Goal: Information Seeking & Learning: Learn about a topic

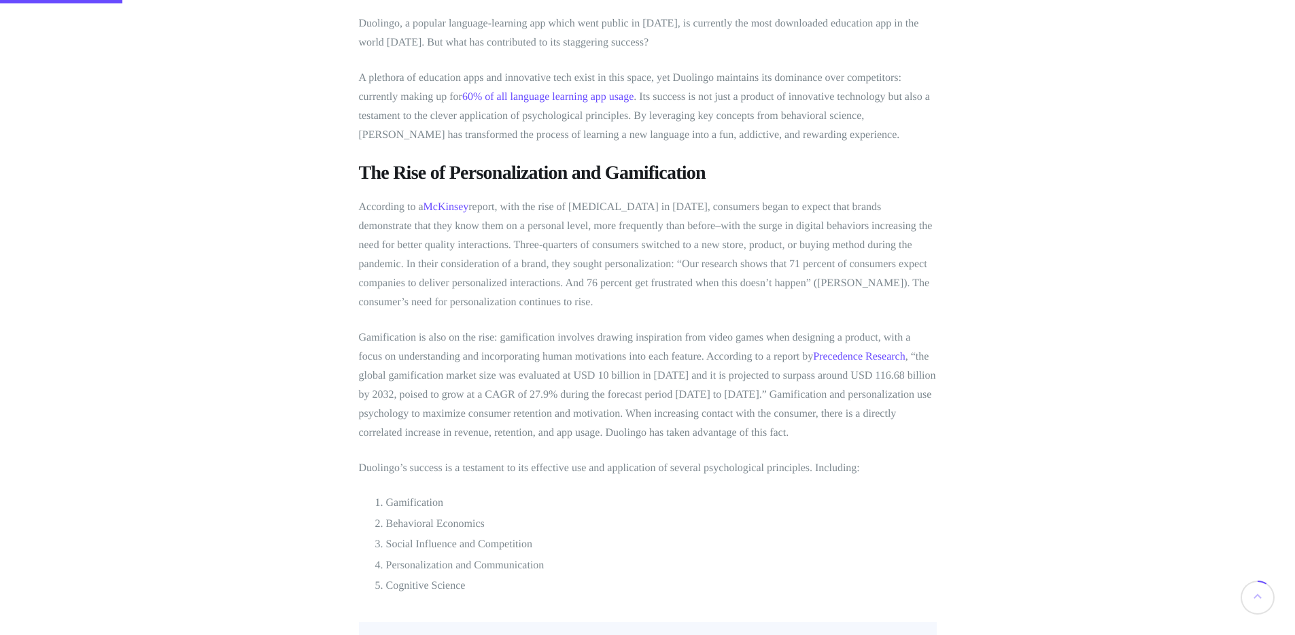
scroll to position [563, 0]
click at [779, 222] on p "According to a McKinsey report, with the rise of [MEDICAL_DATA] in [DATE], cons…" at bounding box center [648, 250] width 578 height 114
click at [616, 224] on p "According to a McKinsey report, with the rise of [MEDICAL_DATA] in [DATE], cons…" at bounding box center [648, 250] width 578 height 114
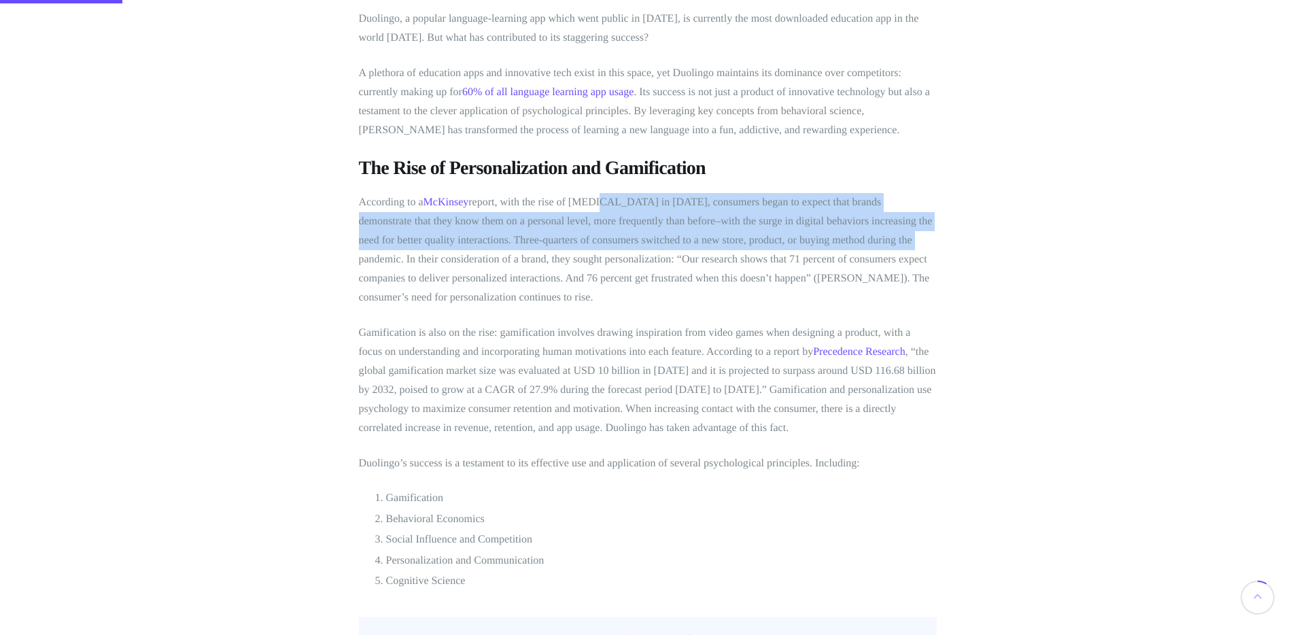
drag, startPoint x: 634, startPoint y: 224, endPoint x: 632, endPoint y: 281, distance: 56.5
click at [632, 281] on p "According to a McKinsey report, with the rise of [MEDICAL_DATA] in [DATE], cons…" at bounding box center [648, 250] width 578 height 114
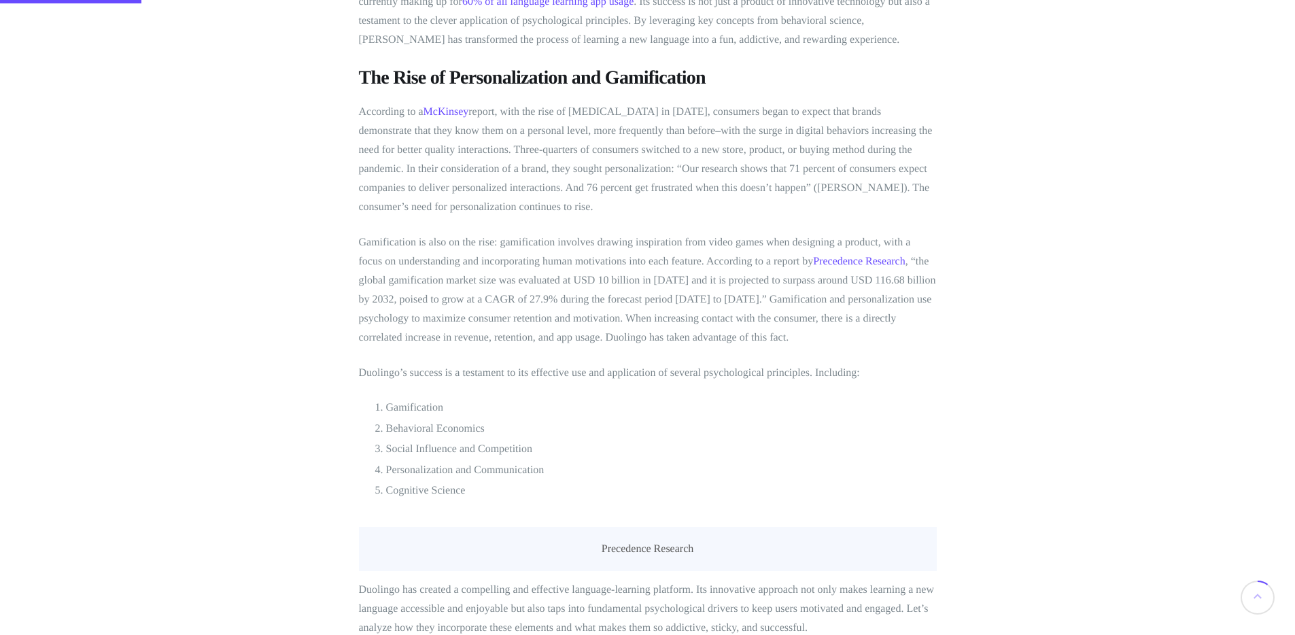
scroll to position [663, 0]
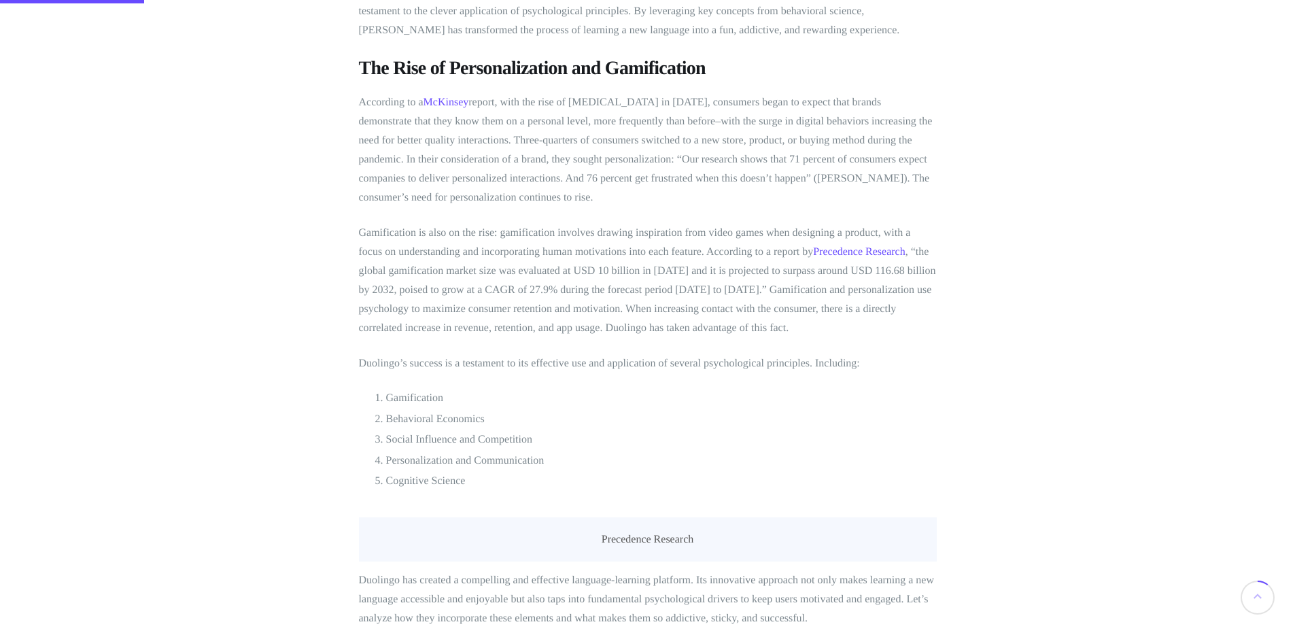
drag, startPoint x: 547, startPoint y: 311, endPoint x: 821, endPoint y: 309, distance: 274.7
click at [547, 310] on p "Gamification is also on the rise: gamification involves drawing inspiration fro…" at bounding box center [648, 281] width 578 height 114
click at [849, 309] on p "Gamification is also on the rise: gamification involves drawing inspiration fro…" at bounding box center [648, 281] width 578 height 114
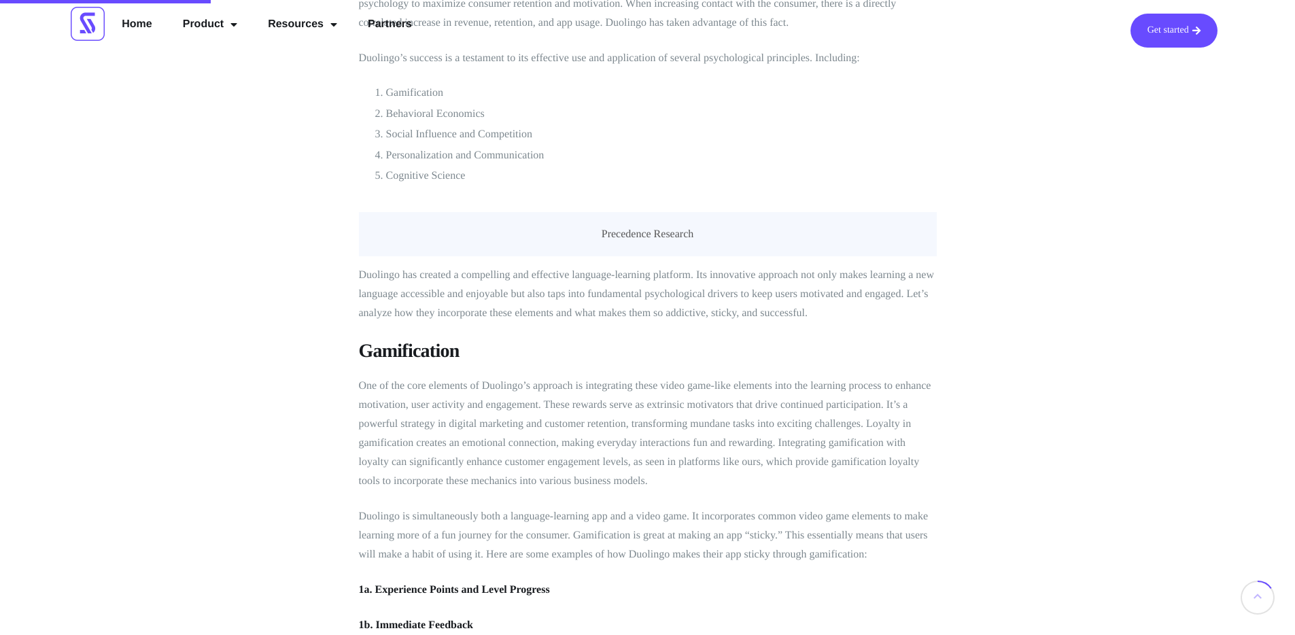
scroll to position [966, 0]
drag, startPoint x: 453, startPoint y: 164, endPoint x: 507, endPoint y: 183, distance: 57.0
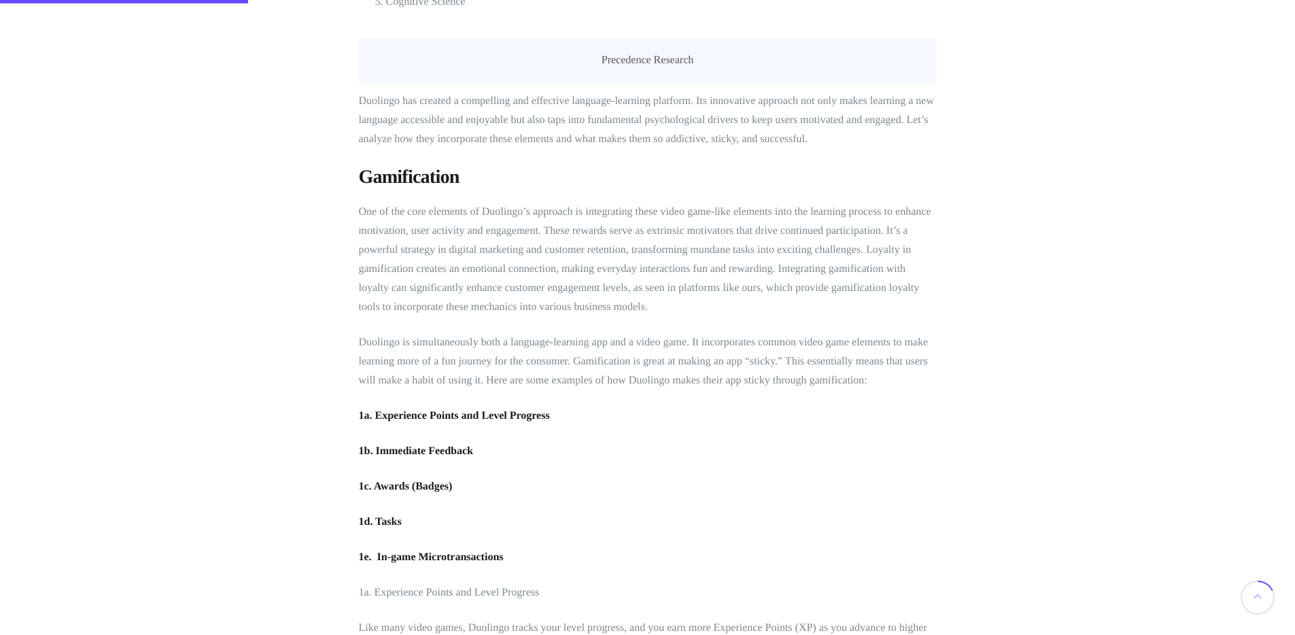
click at [519, 311] on p "One of the core elements of Duolingo’s approach is integrating these video game…" at bounding box center [648, 260] width 578 height 114
click at [519, 311] on p "One of the core elements of Duolingo’s approach is integrating these video game…" at bounding box center [648, 258] width 578 height 114
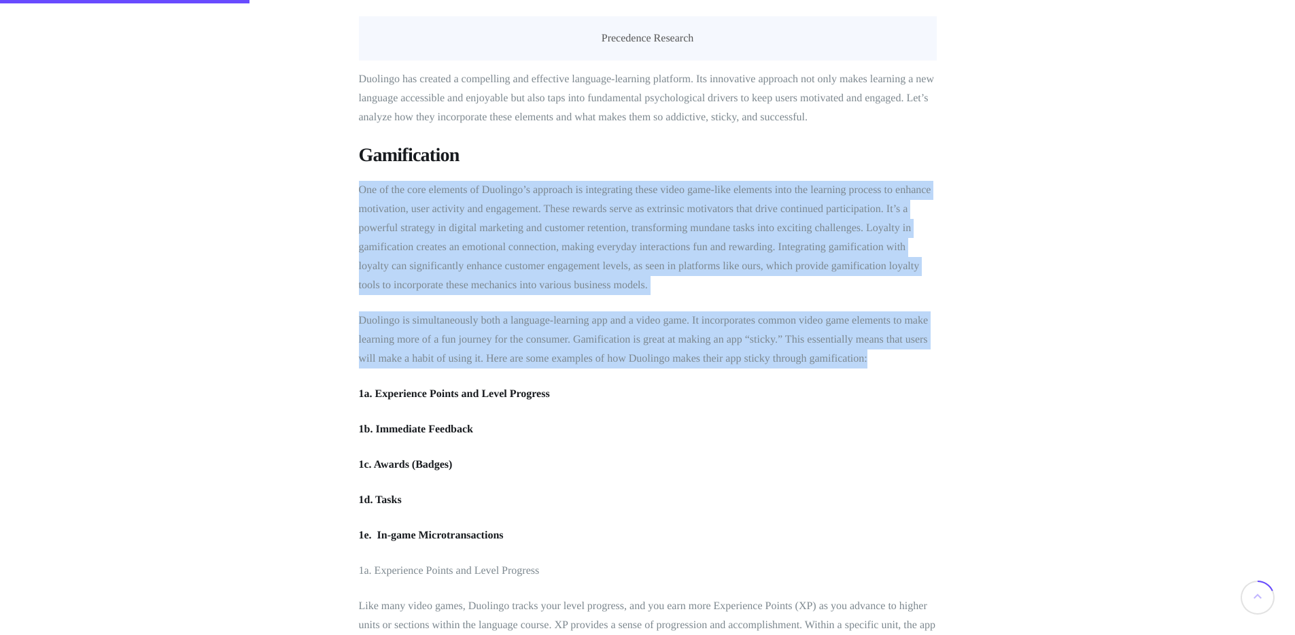
drag, startPoint x: 519, startPoint y: 311, endPoint x: 513, endPoint y: 439, distance: 128.0
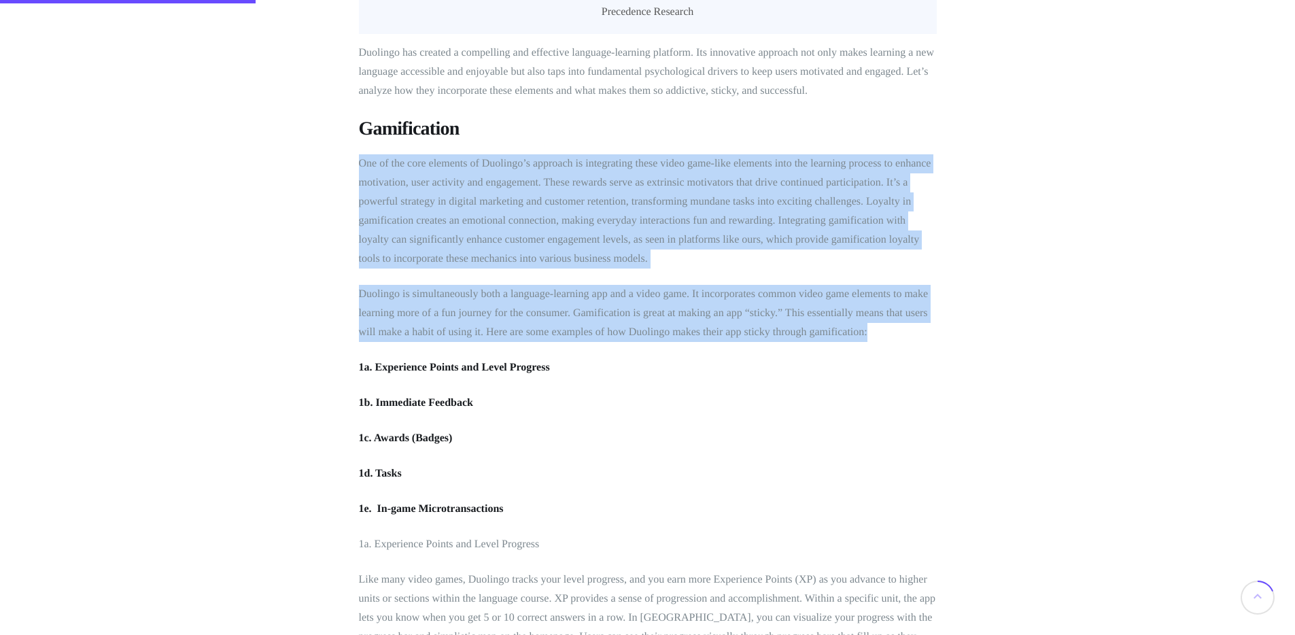
click at [513, 342] on p "Duolingo is simultaneously both a language-learning app and a video game. It in…" at bounding box center [648, 313] width 578 height 57
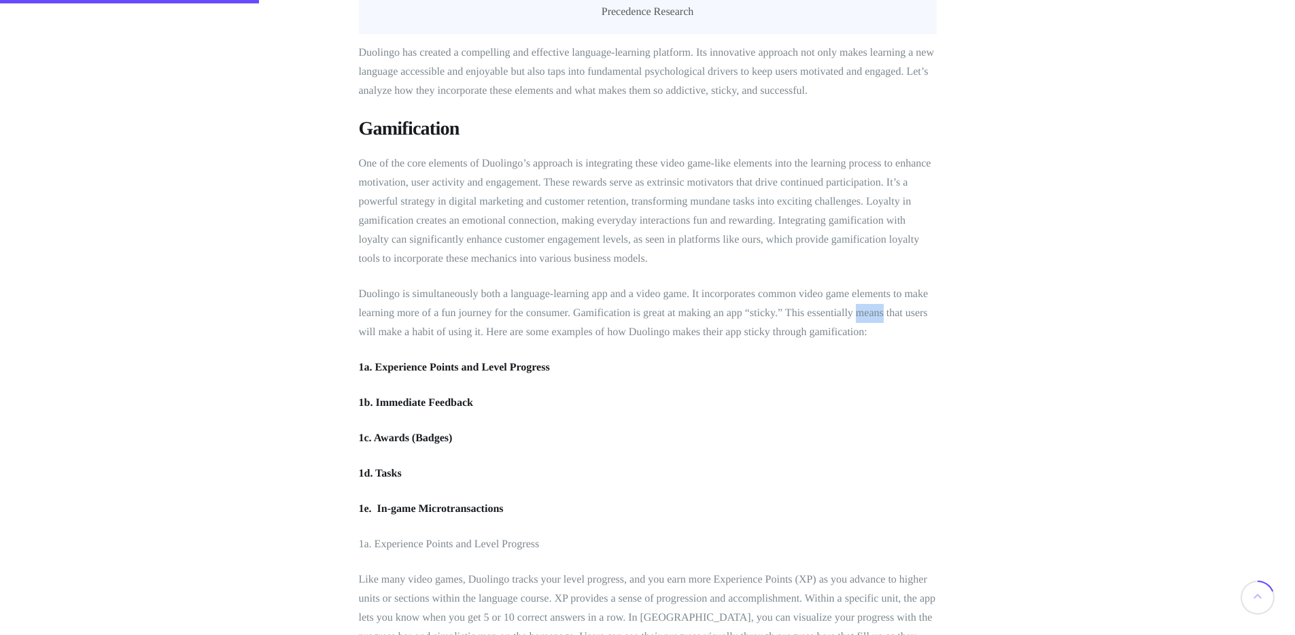
click at [513, 342] on p "Duolingo is simultaneously both a language-learning app and a video game. It in…" at bounding box center [648, 313] width 578 height 57
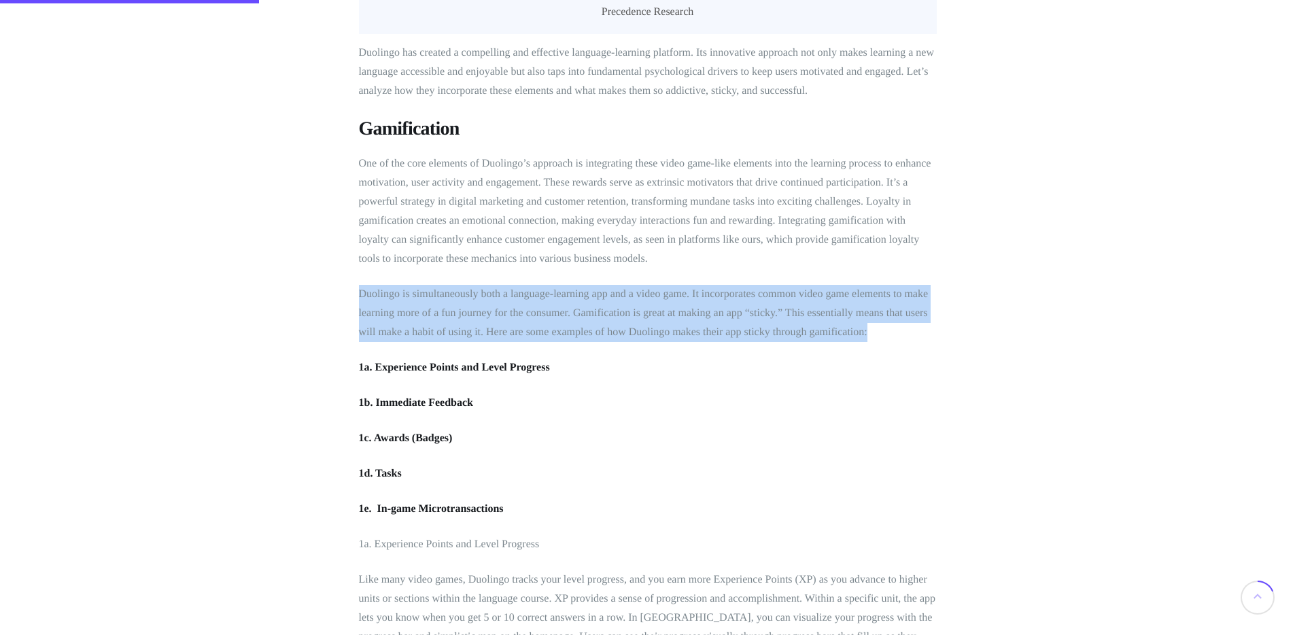
click at [513, 342] on p "Duolingo is simultaneously both a language-learning app and a video game. It in…" at bounding box center [648, 313] width 578 height 57
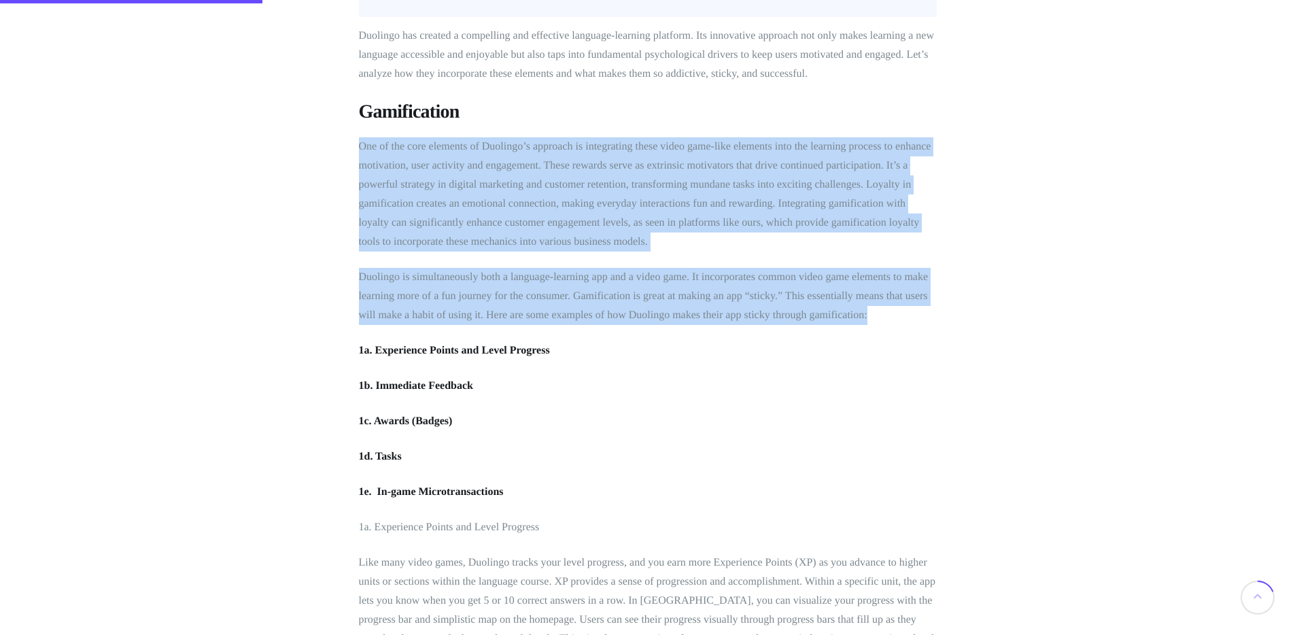
drag, startPoint x: 513, startPoint y: 439, endPoint x: 468, endPoint y: 318, distance: 129.7
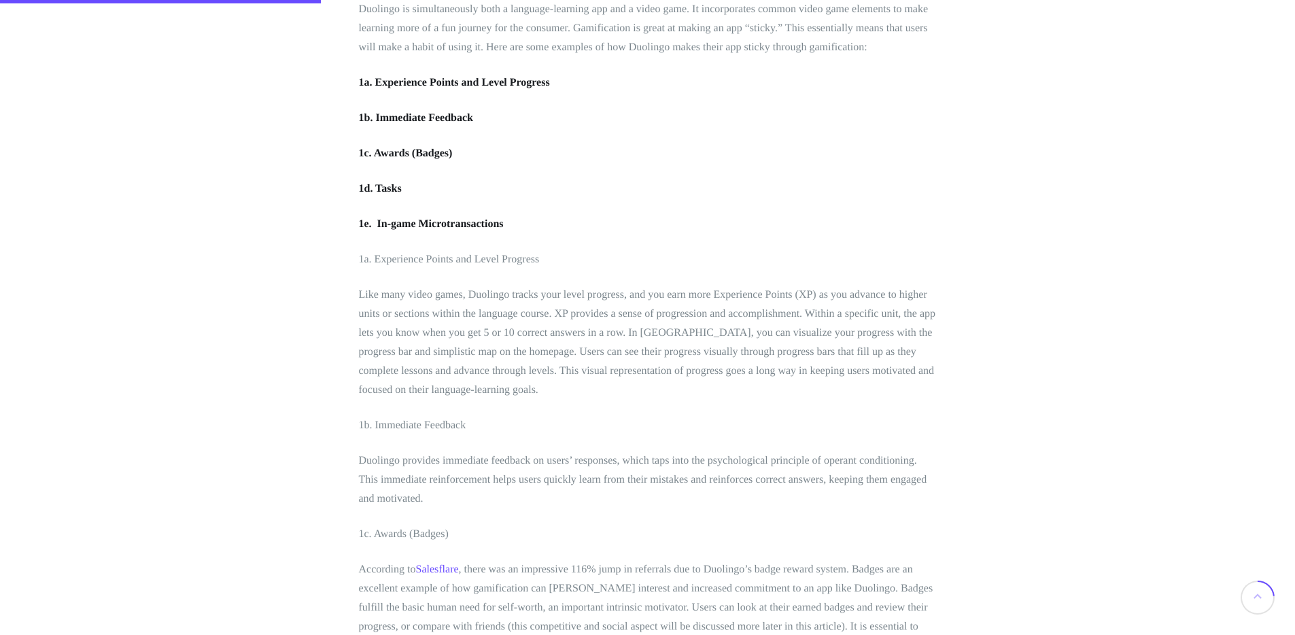
click at [770, 128] on p "1b. Immediate Feedback" at bounding box center [648, 118] width 578 height 19
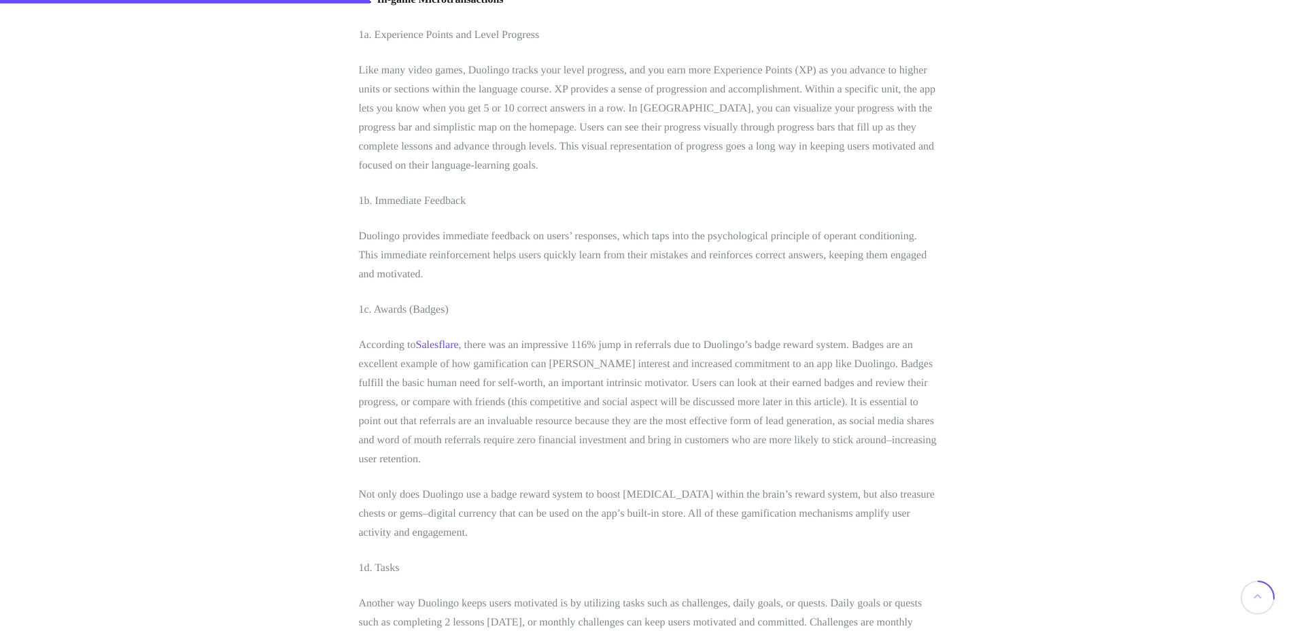
click at [751, 175] on p "Like many video games, Duolingo tracks your level progress, and you earn more E…" at bounding box center [648, 118] width 578 height 114
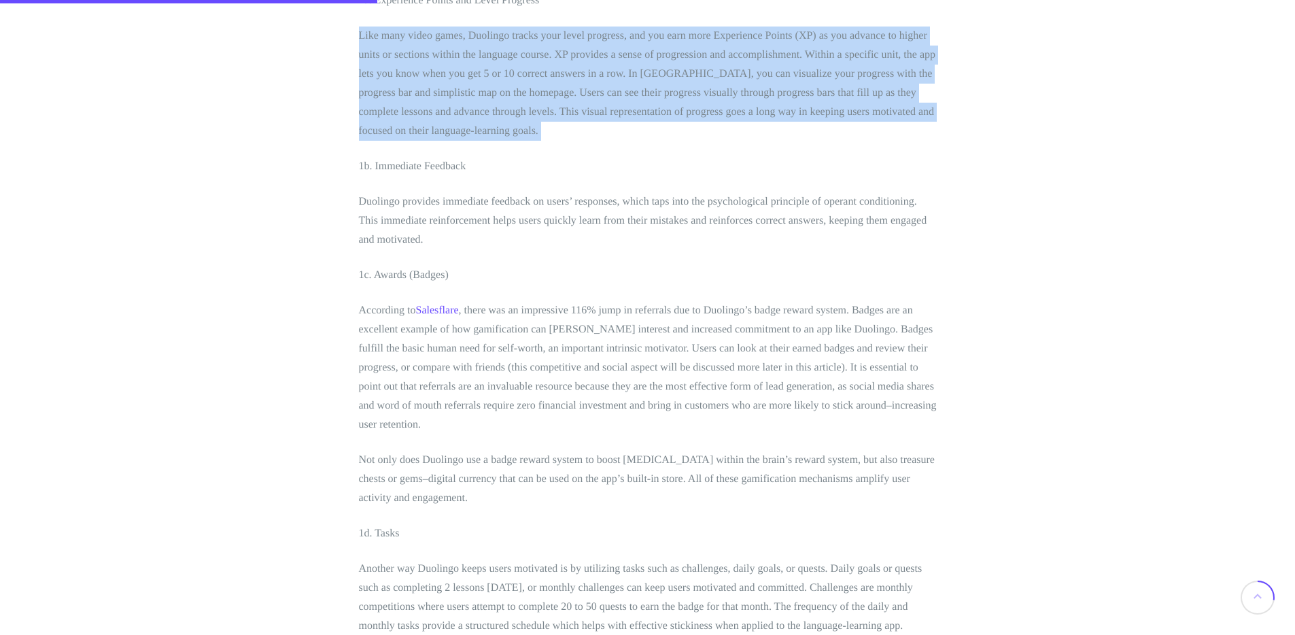
drag, startPoint x: 751, startPoint y: 266, endPoint x: 743, endPoint y: 283, distance: 19.2
click at [743, 141] on p "Like many video games, Duolingo tracks your level progress, and you earn more E…" at bounding box center [648, 84] width 578 height 114
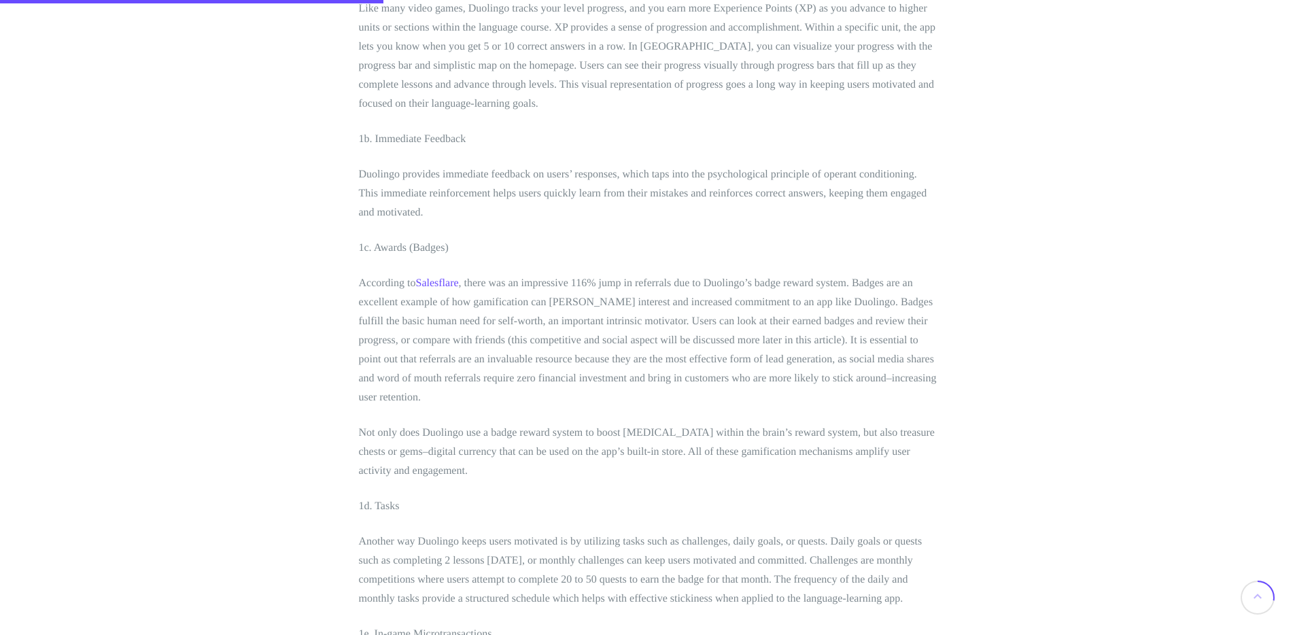
click at [709, 222] on p "Duolingo provides immediate feedback on users’ responses, which taps into the p…" at bounding box center [648, 193] width 578 height 57
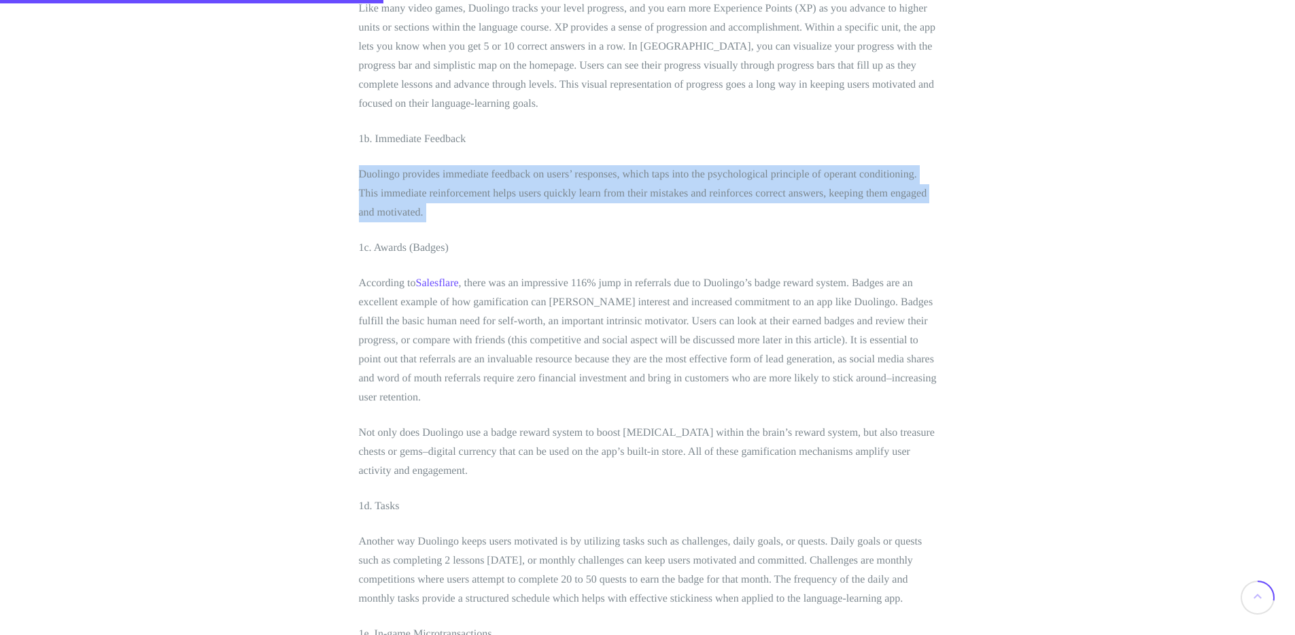
click at [709, 222] on p "Duolingo provides immediate feedback on users’ responses, which taps into the p…" at bounding box center [648, 193] width 578 height 57
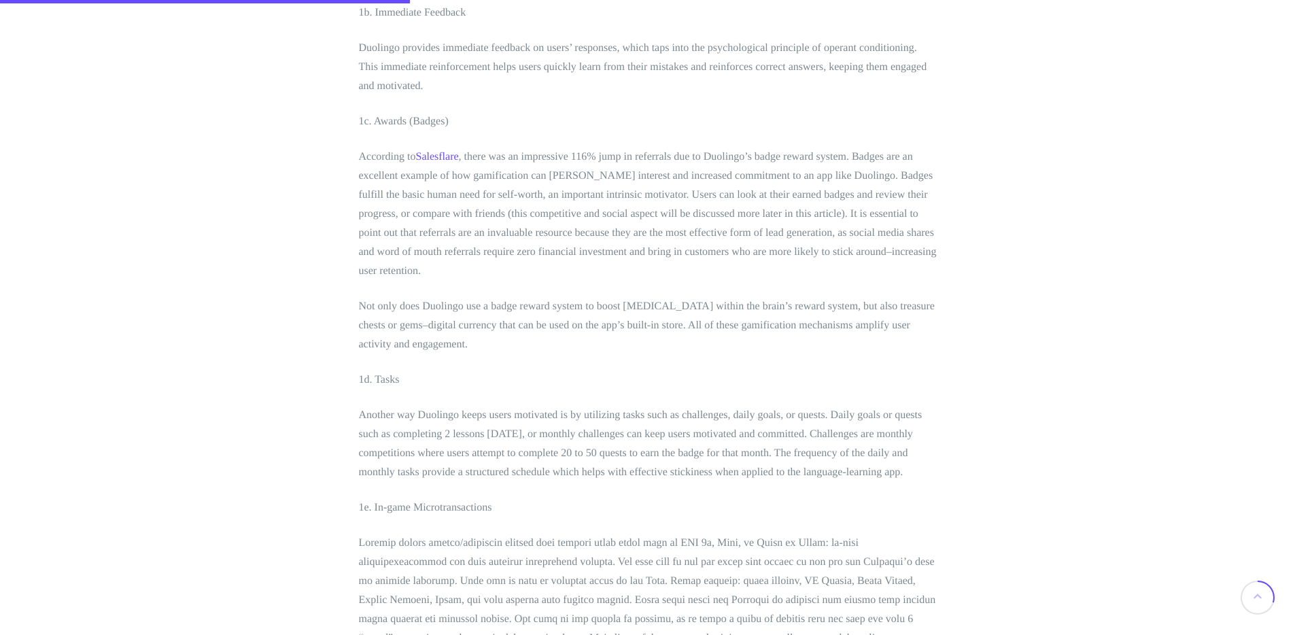
click at [709, 281] on p "According to Salesflare , there was an impressive 116% jump in referrals due to…" at bounding box center [648, 214] width 578 height 133
click at [709, 280] on p "According to Salesflare , there was an impressive 116% jump in referrals due to…" at bounding box center [648, 213] width 578 height 133
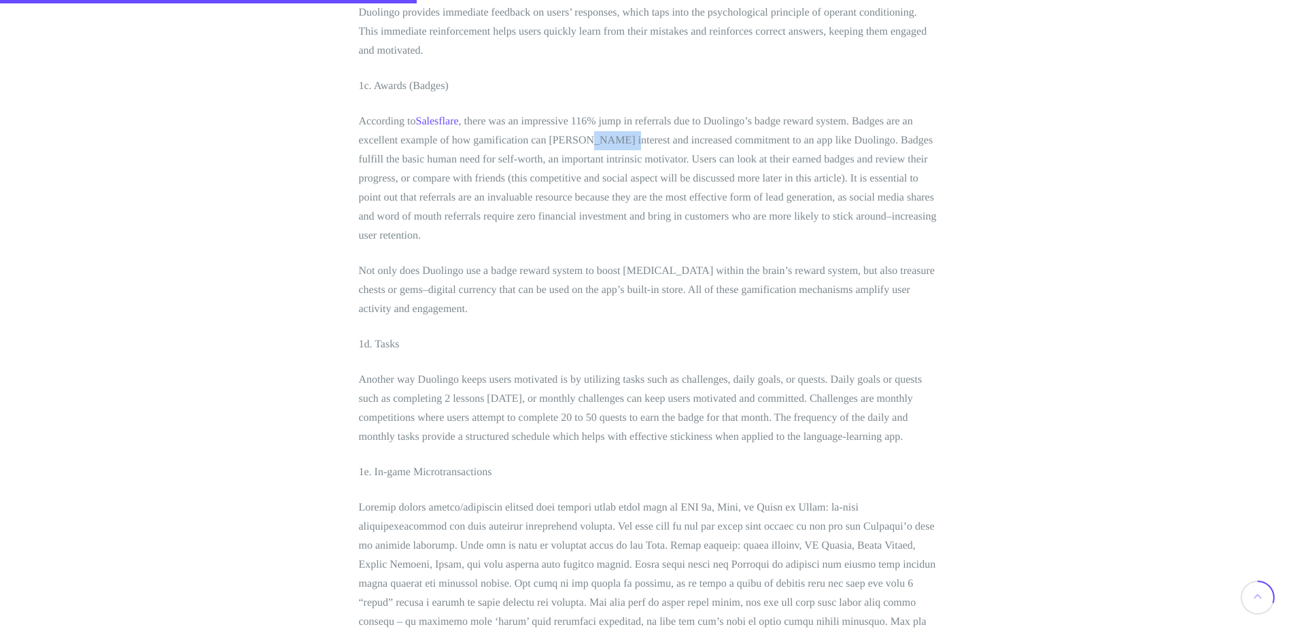
scroll to position [1933, 0]
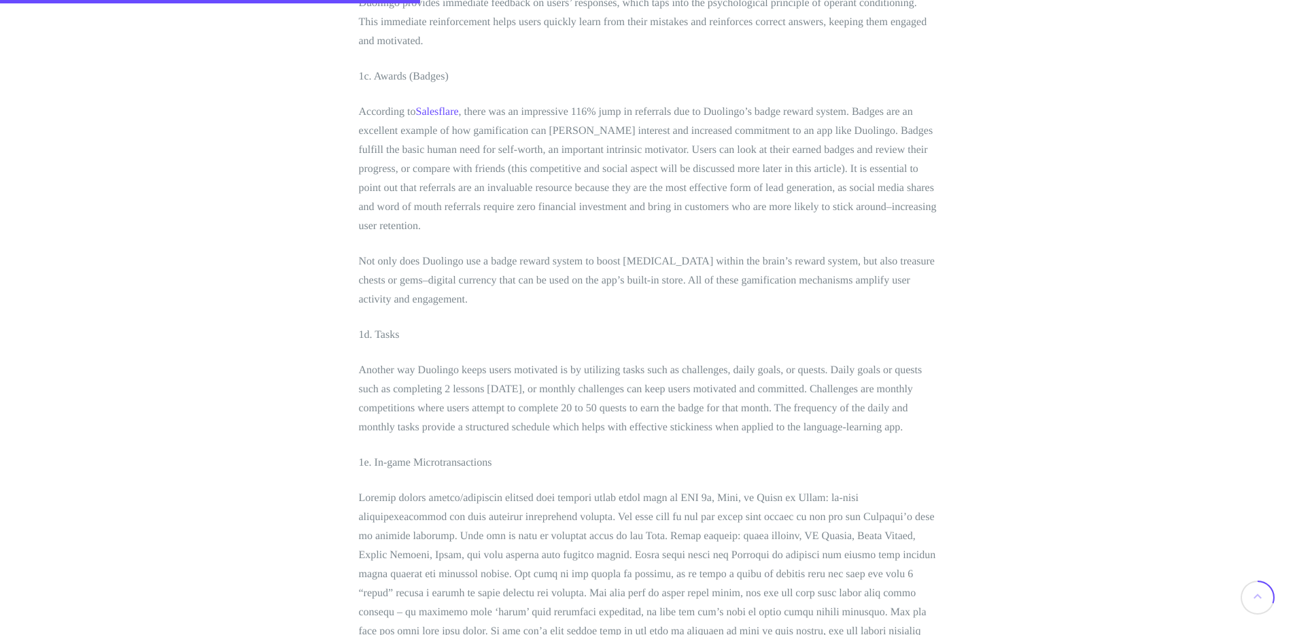
click at [656, 236] on p "According to Salesflare , there was an impressive 116% jump in referrals due to…" at bounding box center [648, 169] width 578 height 133
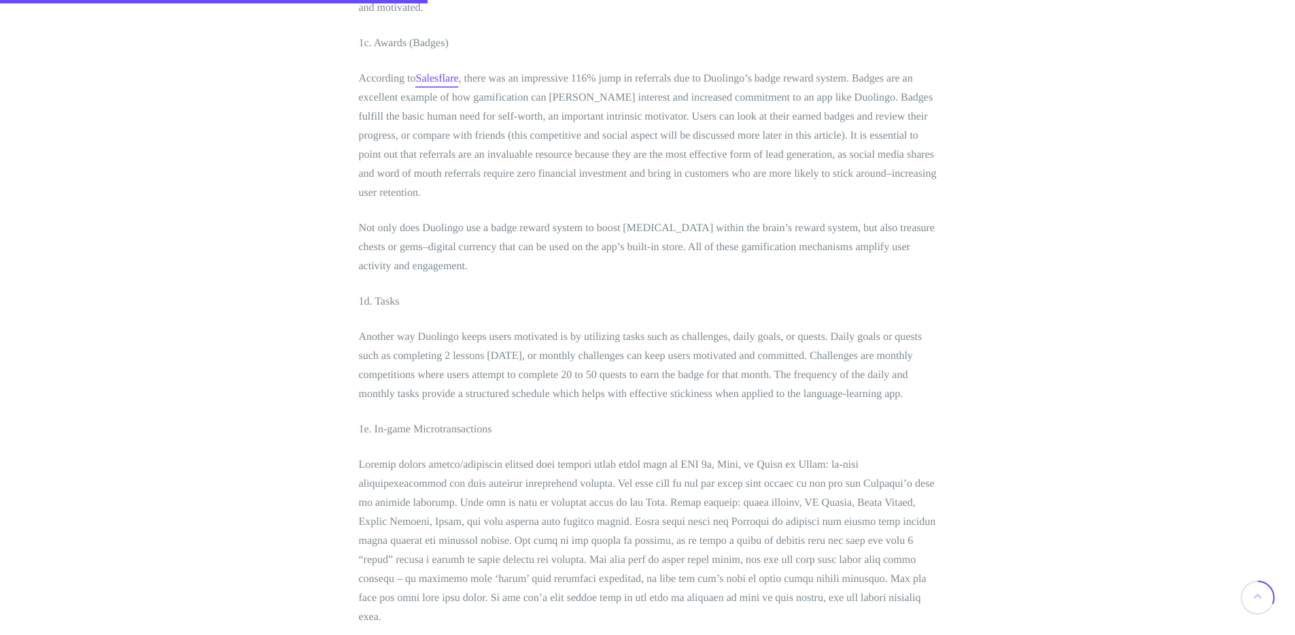
scroll to position [1967, 0]
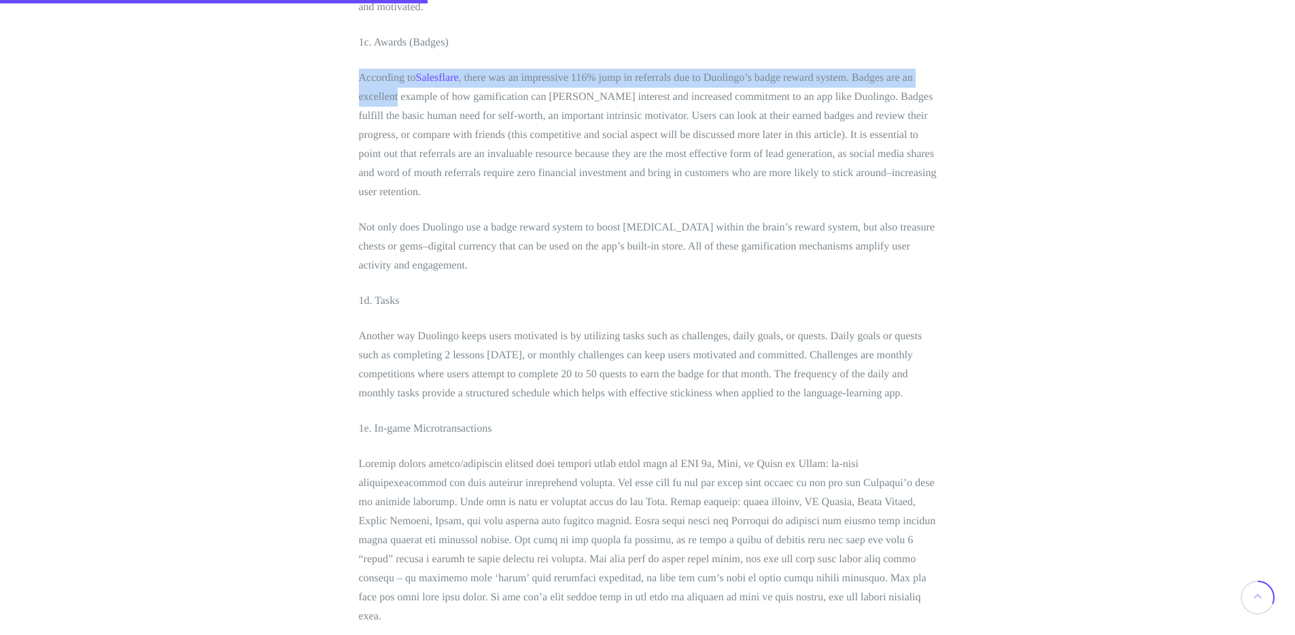
drag, startPoint x: 355, startPoint y: 233, endPoint x: 483, endPoint y: 254, distance: 129.6
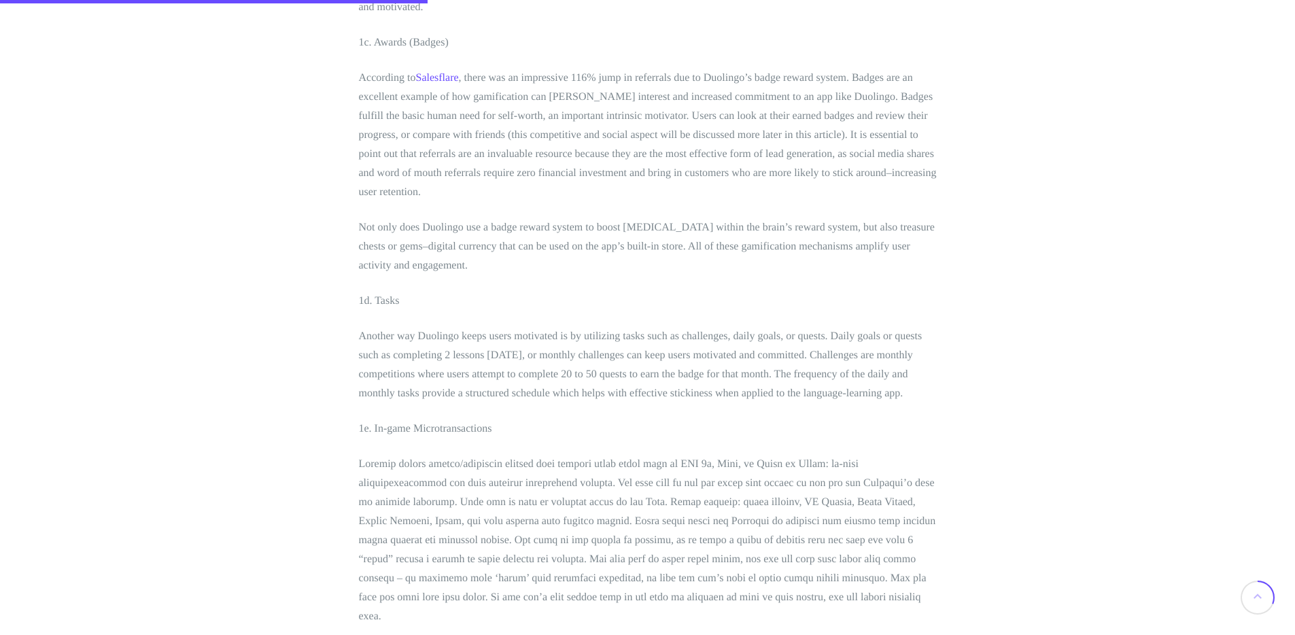
click at [641, 202] on p "According to Salesflare , there was an impressive 116% jump in referrals due to…" at bounding box center [648, 135] width 578 height 133
click at [857, 202] on p "According to Salesflare , there was an impressive 116% jump in referrals due to…" at bounding box center [648, 135] width 578 height 133
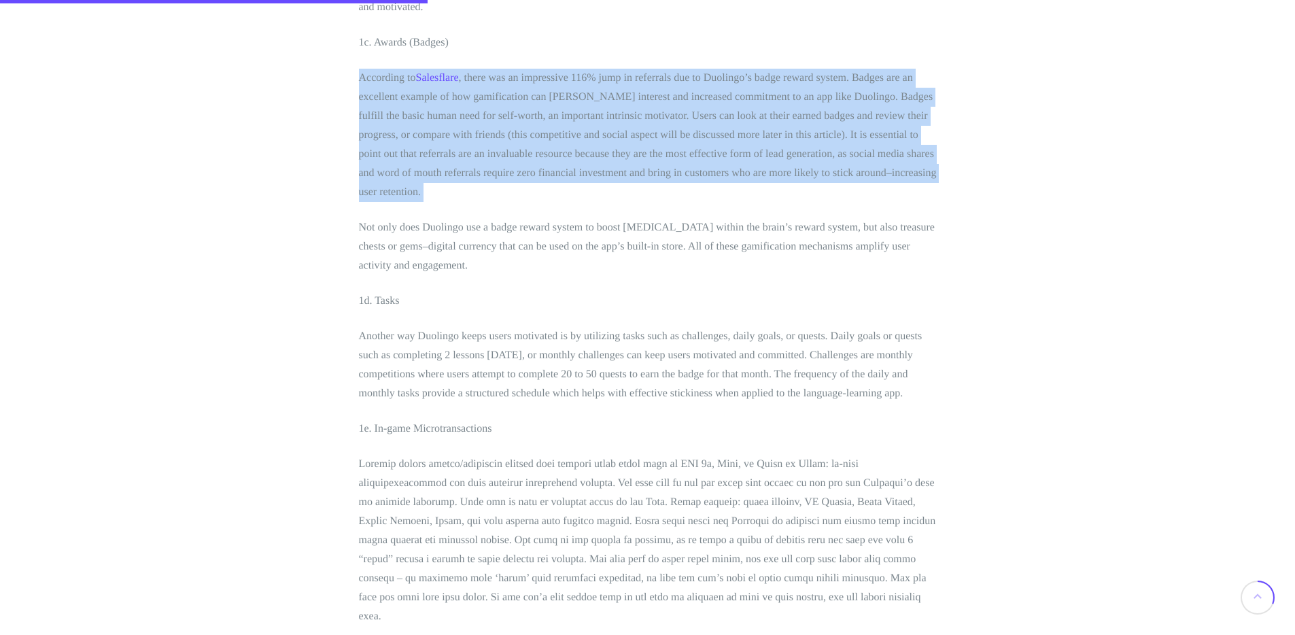
click at [857, 202] on p "According to Salesflare , there was an impressive 116% jump in referrals due to…" at bounding box center [648, 135] width 578 height 133
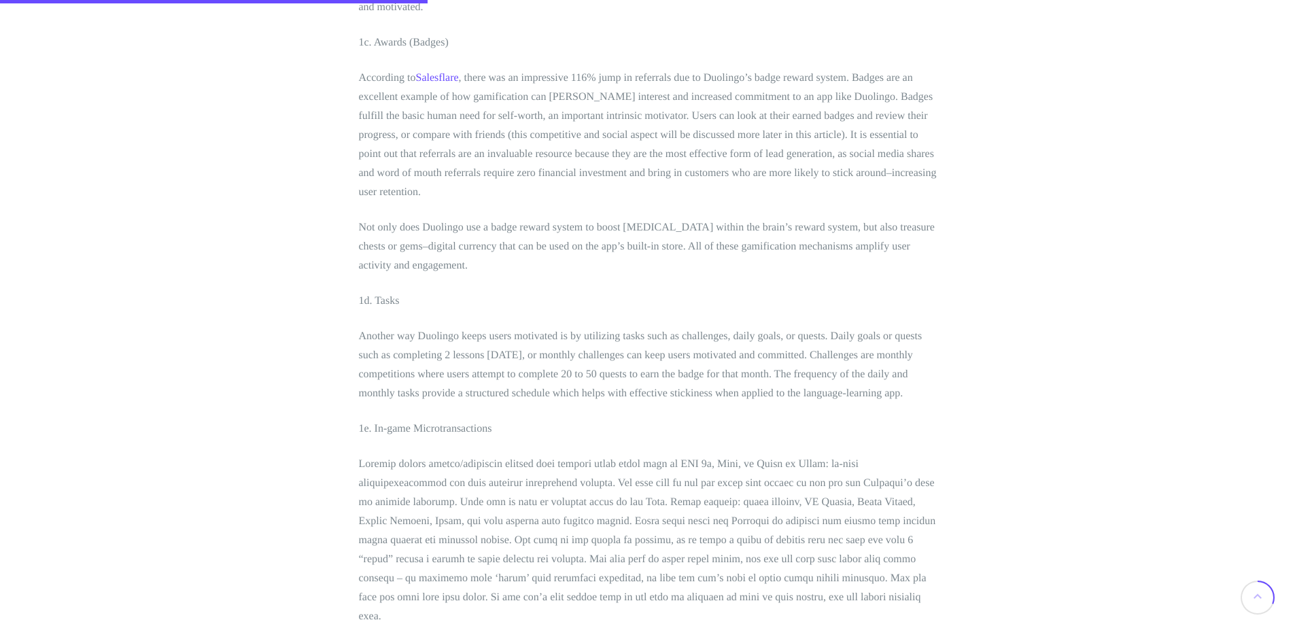
click at [686, 202] on p "According to Salesflare , there was an impressive 116% jump in referrals due to…" at bounding box center [648, 135] width 578 height 133
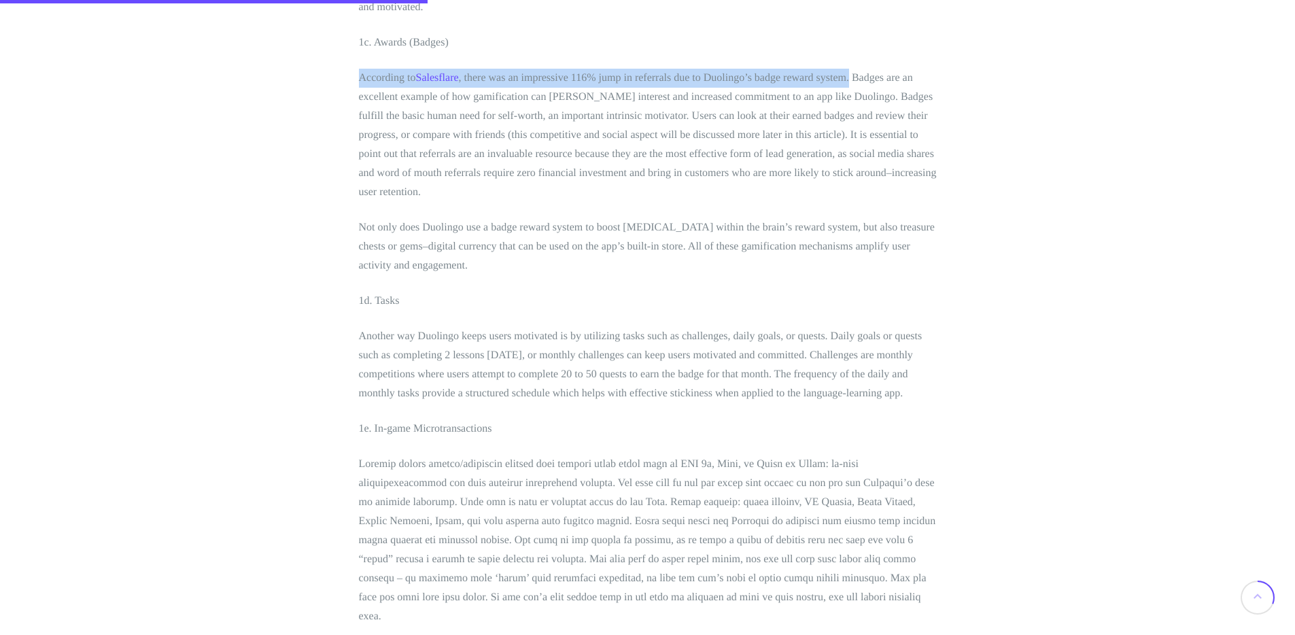
drag, startPoint x: 358, startPoint y: 231, endPoint x: 931, endPoint y: 224, distance: 572.6
click at [931, 202] on p "According to Salesflare , there was an impressive 116% jump in referrals due to…" at bounding box center [648, 135] width 578 height 133
